Goal: Find specific page/section: Find specific page/section

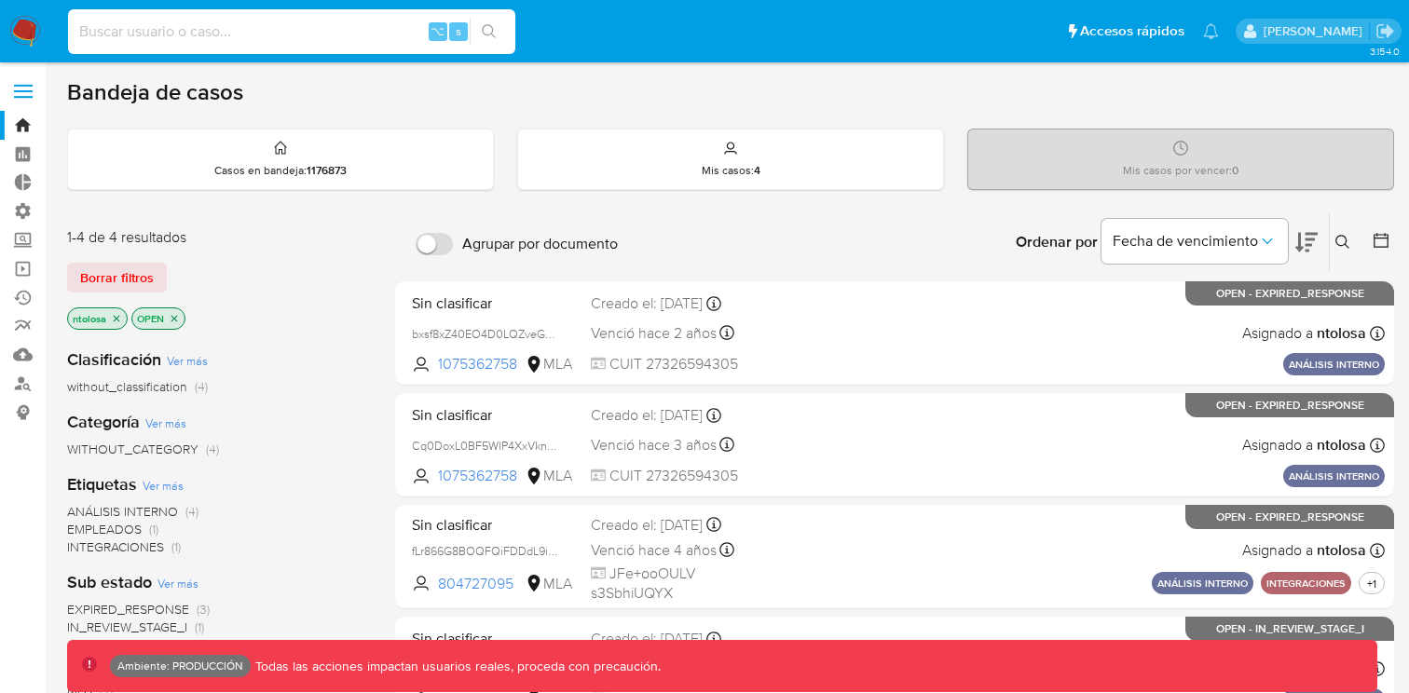
click at [163, 24] on input at bounding box center [291, 32] width 447 height 24
type input "fravega"
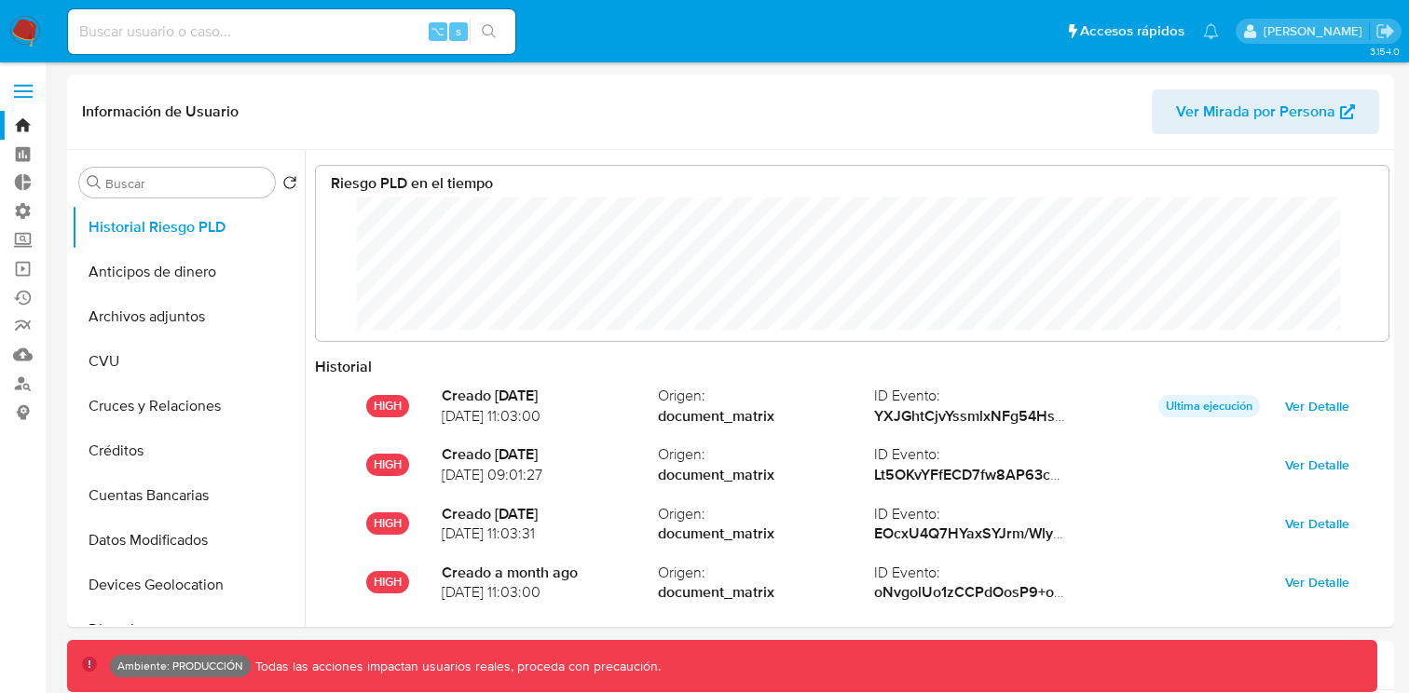
scroll to position [140, 1035]
select select "10"
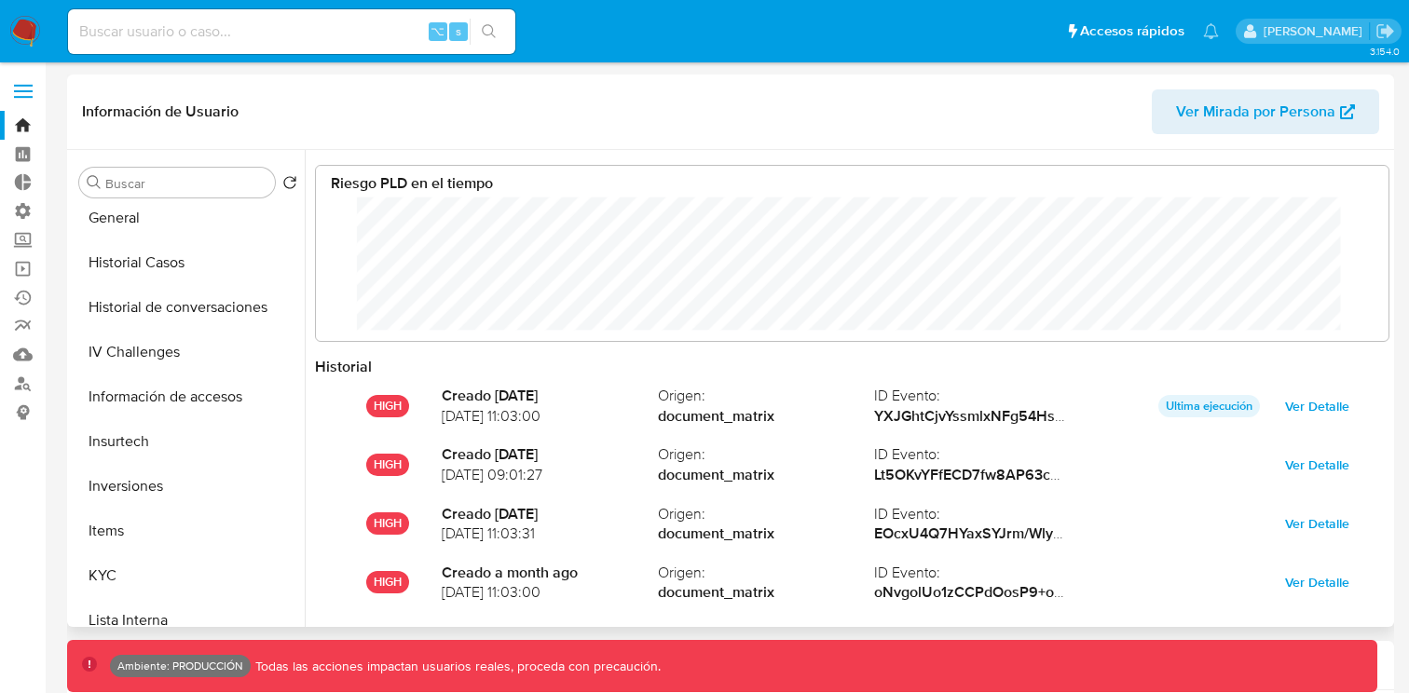
scroll to position [588, 0]
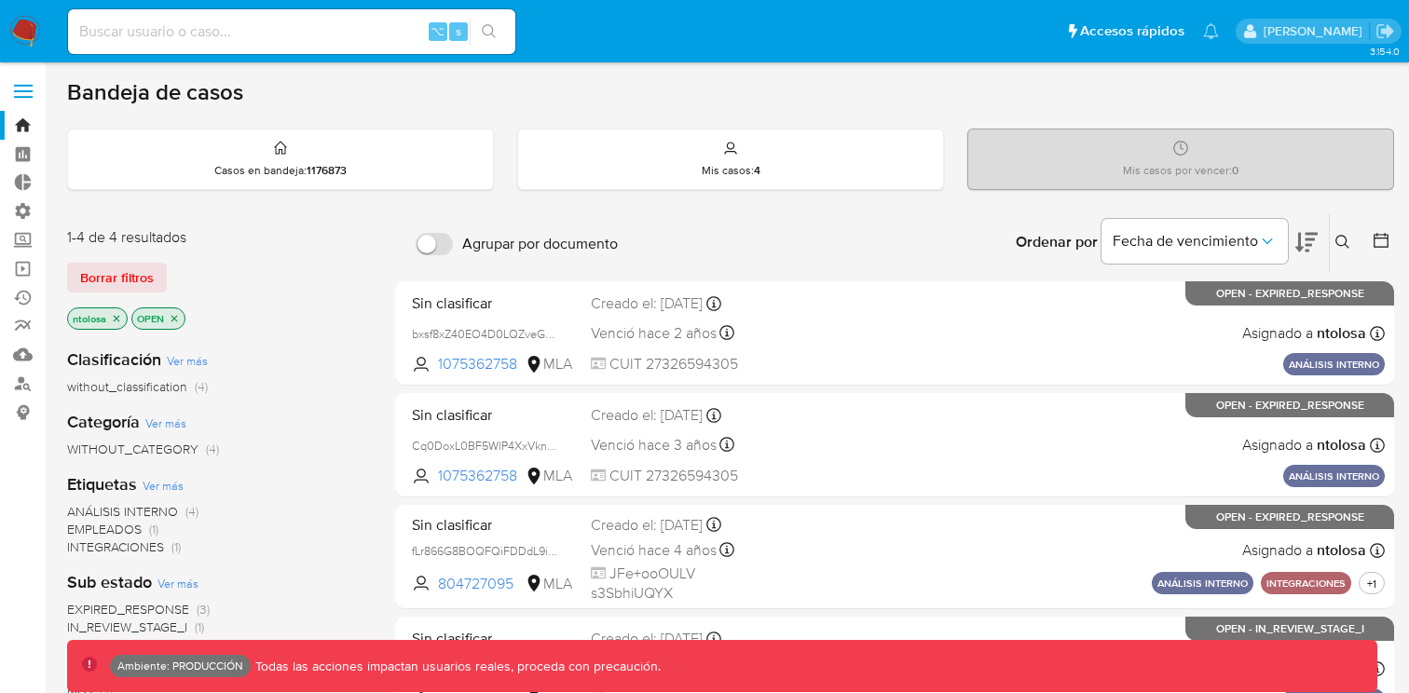
click at [229, 29] on input at bounding box center [291, 32] width 447 height 24
type input "fravega"
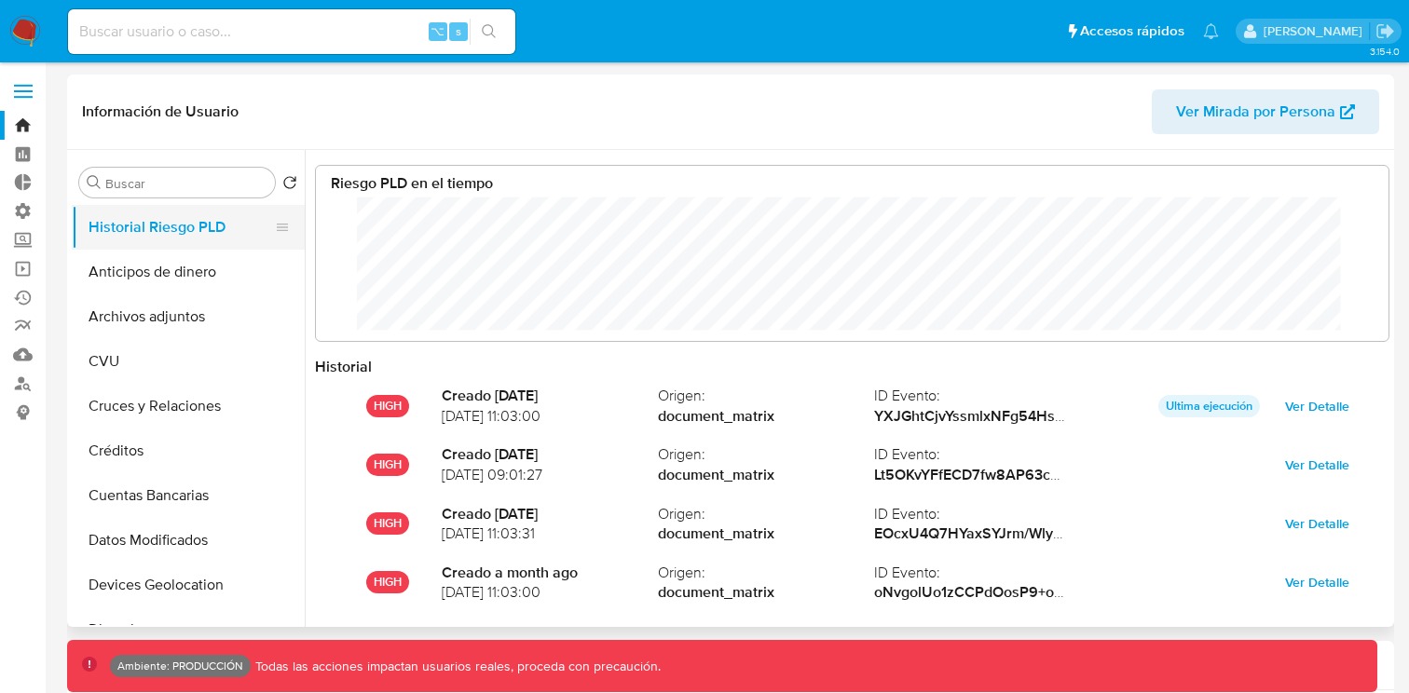
scroll to position [140, 1035]
select select "10"
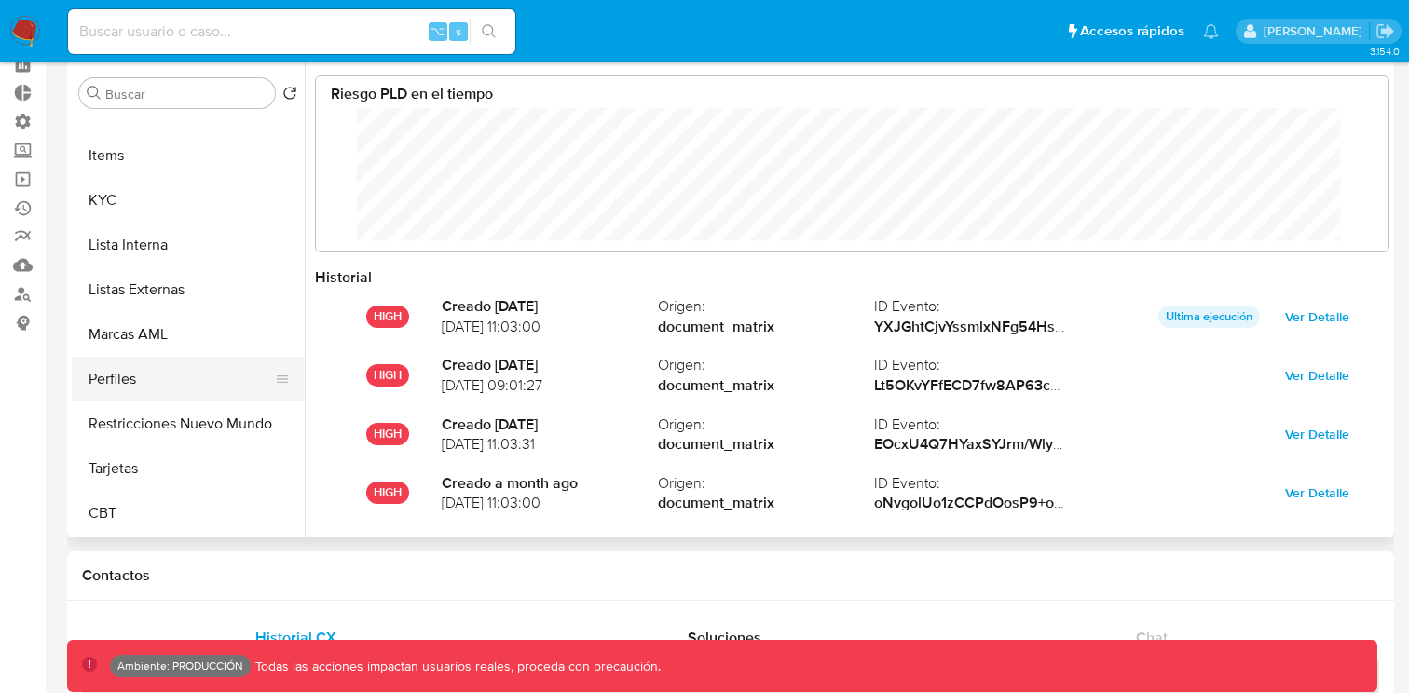
scroll to position [93, 0]
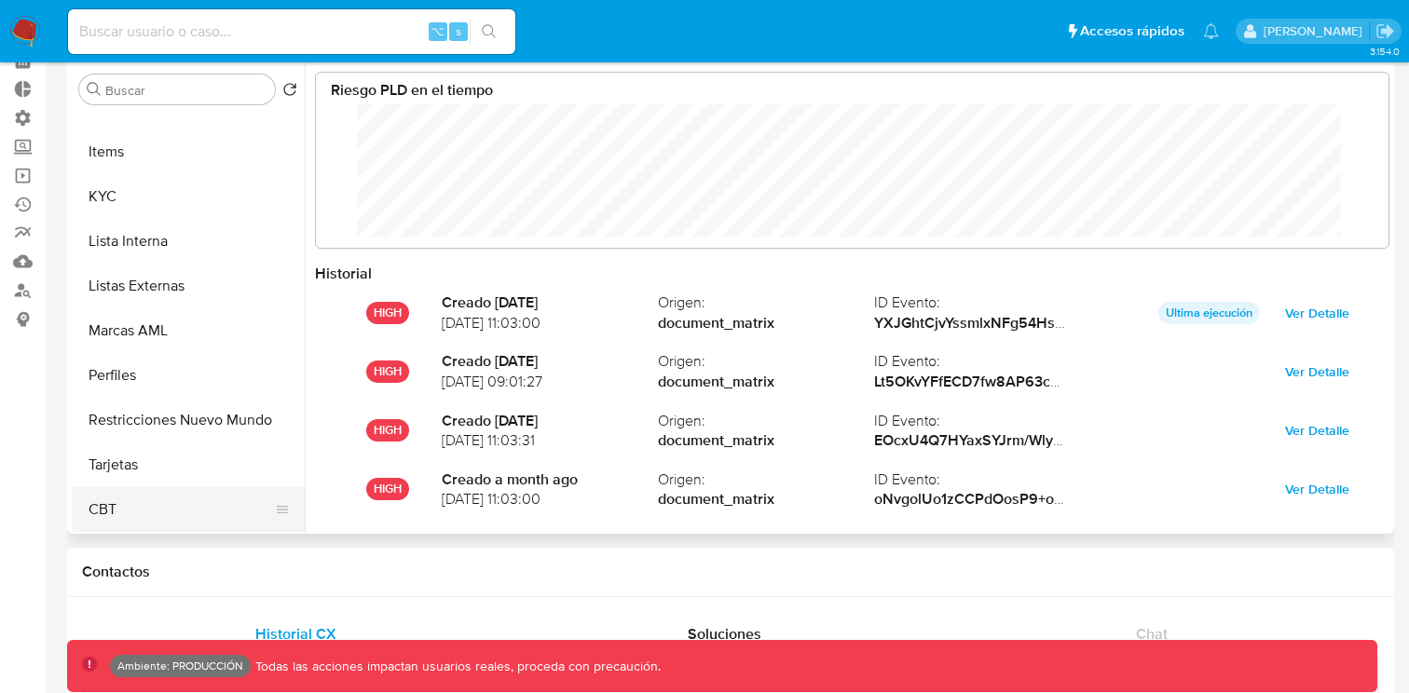
click at [125, 504] on button "CBT" at bounding box center [181, 509] width 218 height 45
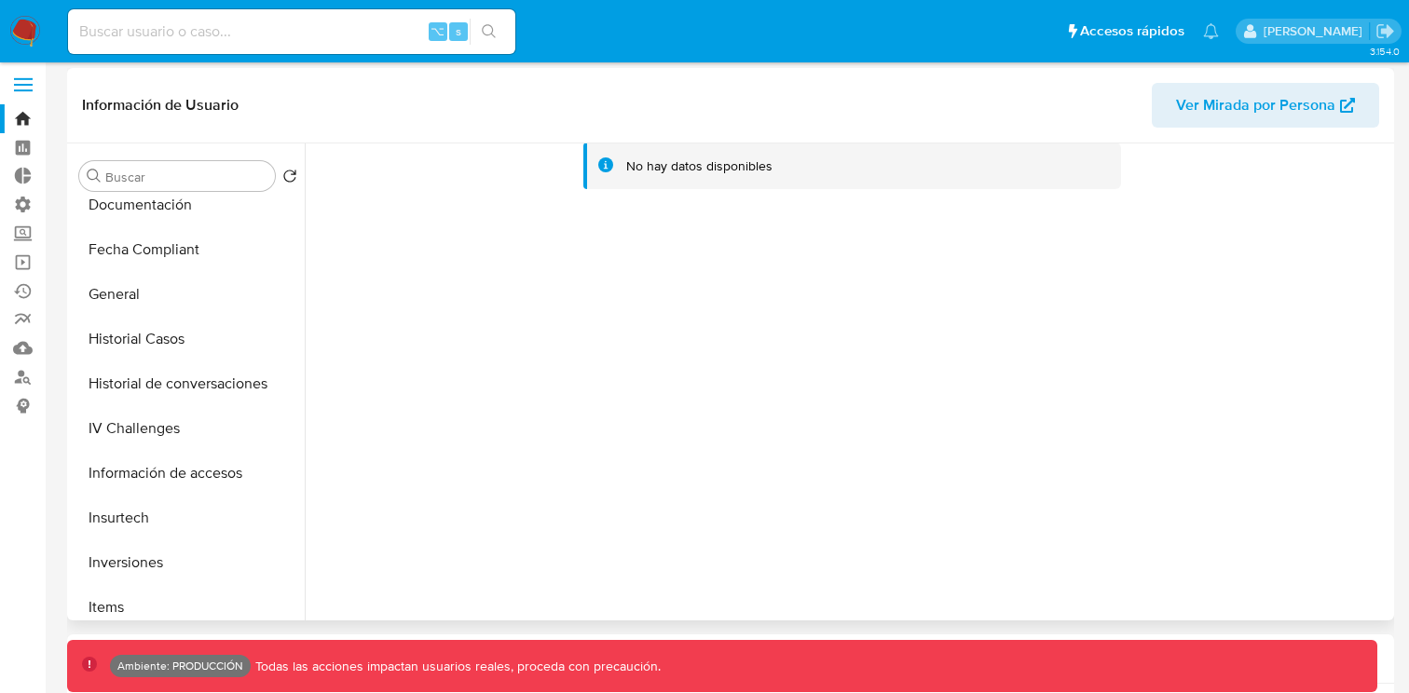
scroll to position [0, 0]
